Goal: Information Seeking & Learning: Understand process/instructions

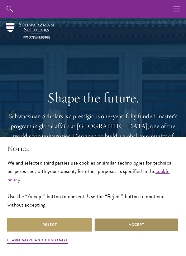
click at [113, 219] on button "Accept" at bounding box center [136, 225] width 85 height 14
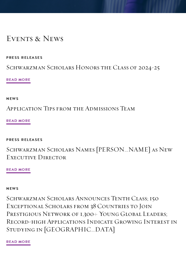
scroll to position [1677, 0]
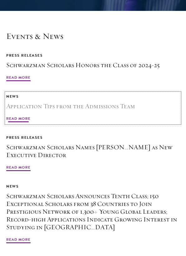
click at [29, 116] on span "Read More" at bounding box center [18, 119] width 24 height 7
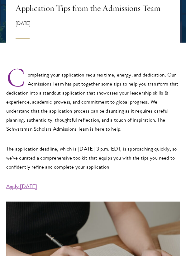
scroll to position [120, 0]
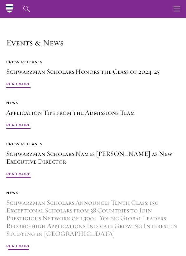
scroll to position [1445, 0]
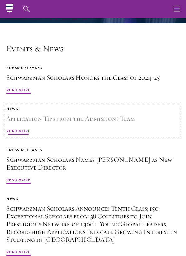
click at [20, 107] on link "News Application Tips from the Admissions Team Read More" at bounding box center [92, 120] width 173 height 30
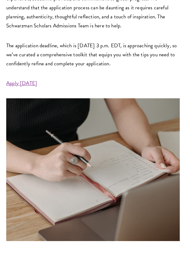
scroll to position [224, 0]
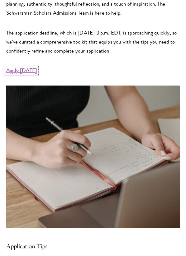
click at [19, 68] on link "Apply Today" at bounding box center [21, 71] width 31 height 8
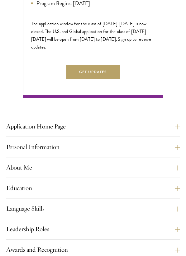
scroll to position [351, 0]
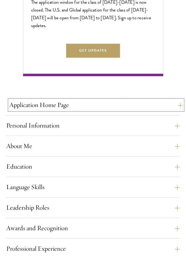
click at [51, 107] on button "Application Home Page" at bounding box center [95, 105] width 173 height 10
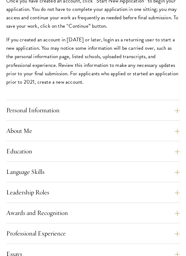
scroll to position [566, 0]
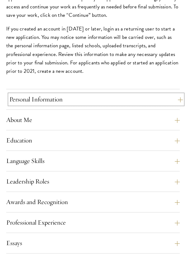
click at [40, 103] on button "Personal Information" at bounding box center [95, 99] width 173 height 10
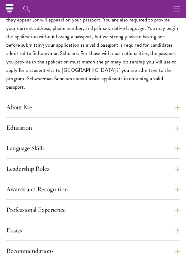
scroll to position [446, 0]
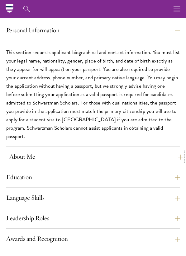
click at [37, 152] on button "About Me" at bounding box center [95, 156] width 173 height 10
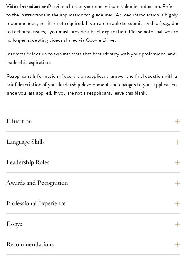
scroll to position [618, 0]
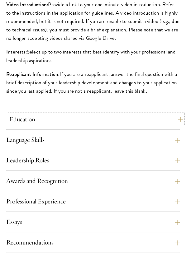
click at [26, 120] on button "Education" at bounding box center [95, 119] width 173 height 10
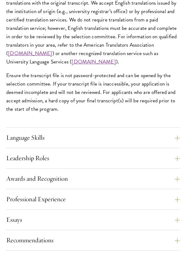
scroll to position [915, 0]
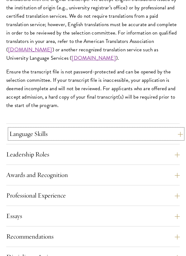
click at [40, 132] on button "Language Skills" at bounding box center [95, 134] width 173 height 10
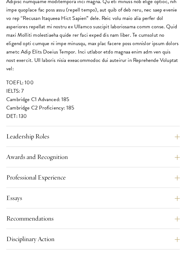
scroll to position [651, 0]
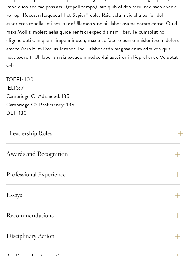
click at [36, 133] on button "Leadership Roles" at bounding box center [95, 133] width 173 height 10
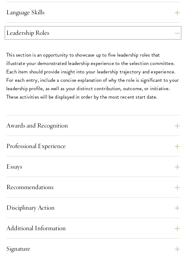
scroll to position [527, 0]
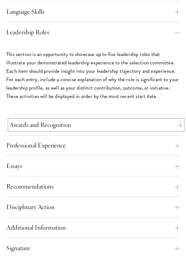
click at [30, 124] on button "Awards and Recognition" at bounding box center [95, 125] width 173 height 10
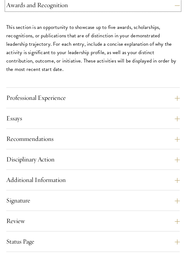
scroll to position [591, 0]
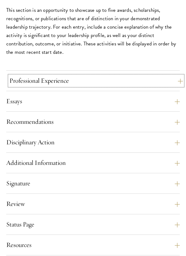
click at [21, 84] on button "Professional Experience" at bounding box center [95, 81] width 173 height 10
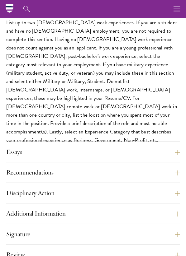
scroll to position [597, 0]
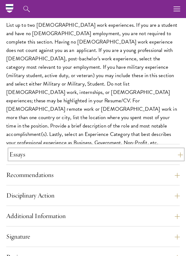
click at [25, 154] on button "Essays" at bounding box center [95, 154] width 173 height 10
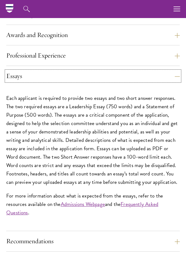
scroll to position [542, 0]
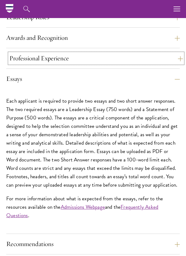
click at [16, 58] on button "Professional Experience" at bounding box center [95, 58] width 173 height 10
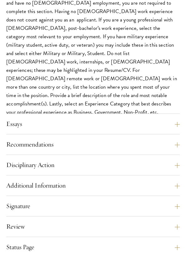
scroll to position [632, 0]
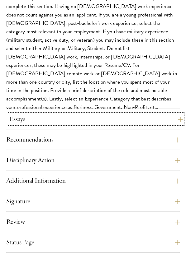
click at [24, 121] on button "Essays" at bounding box center [95, 119] width 173 height 10
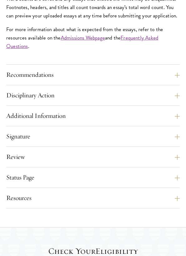
scroll to position [712, 0]
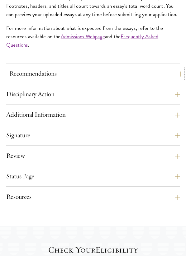
click at [13, 78] on button "Recommendations" at bounding box center [95, 73] width 173 height 10
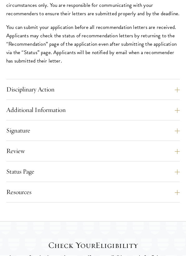
scroll to position [955, 0]
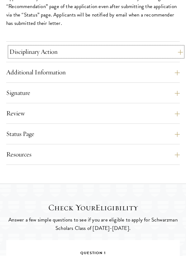
click at [66, 49] on button "Disciplinary Action" at bounding box center [95, 52] width 173 height 10
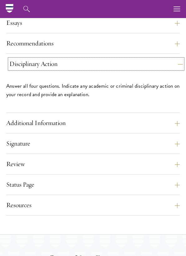
scroll to position [593, 0]
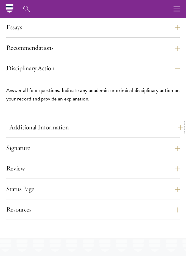
click at [46, 124] on button "Additional Information" at bounding box center [95, 127] width 173 height 10
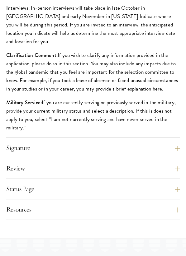
scroll to position [737, 0]
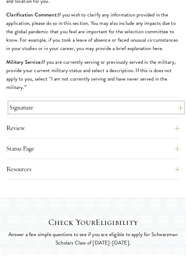
click at [34, 103] on button "Signature" at bounding box center [95, 107] width 173 height 10
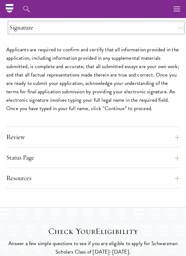
scroll to position [674, 0]
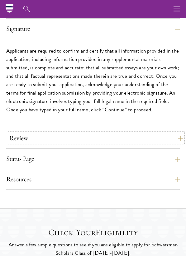
click at [32, 134] on button "Review" at bounding box center [95, 138] width 173 height 10
